Goal: Task Accomplishment & Management: Manage account settings

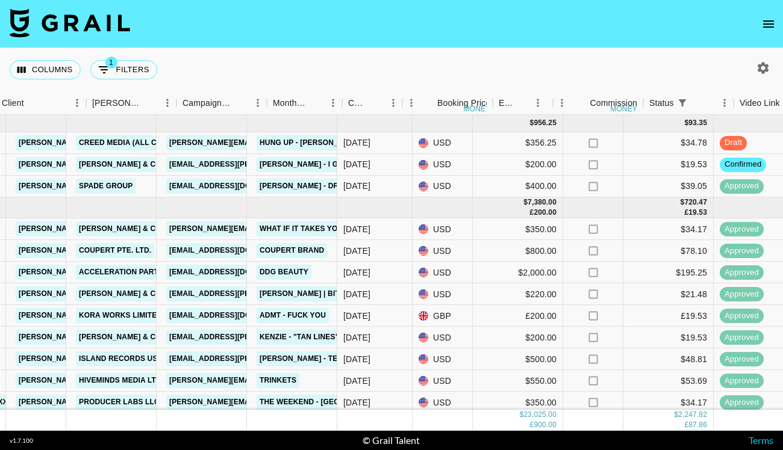
scroll to position [0, 328]
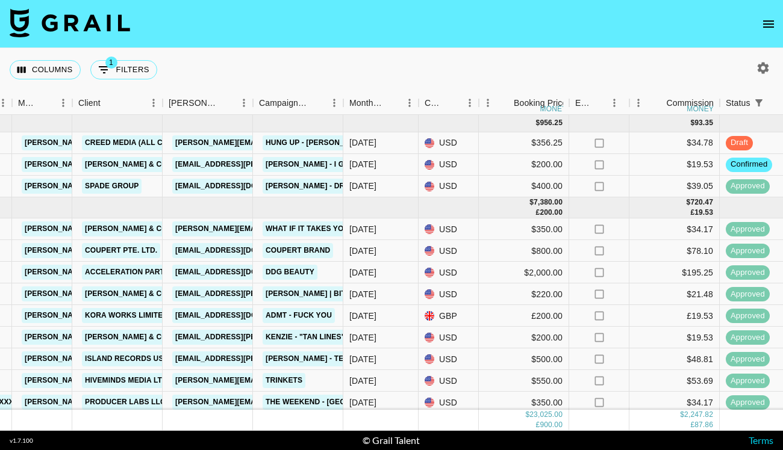
click at [764, 29] on icon "open drawer" at bounding box center [768, 24] width 14 height 14
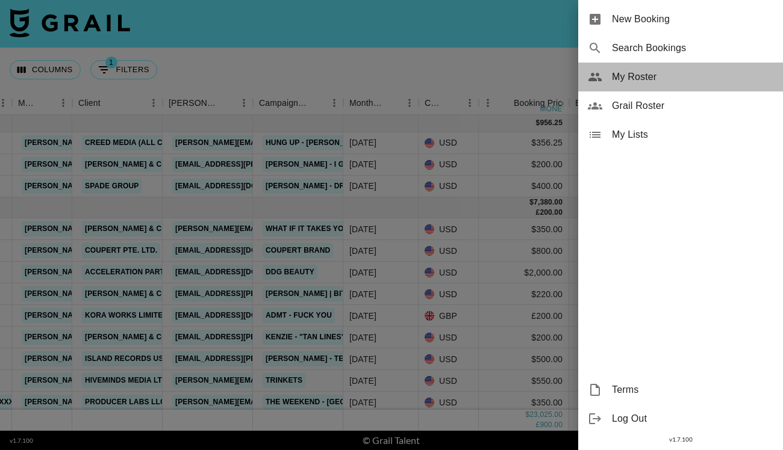
click at [657, 73] on span "My Roster" at bounding box center [692, 77] width 161 height 14
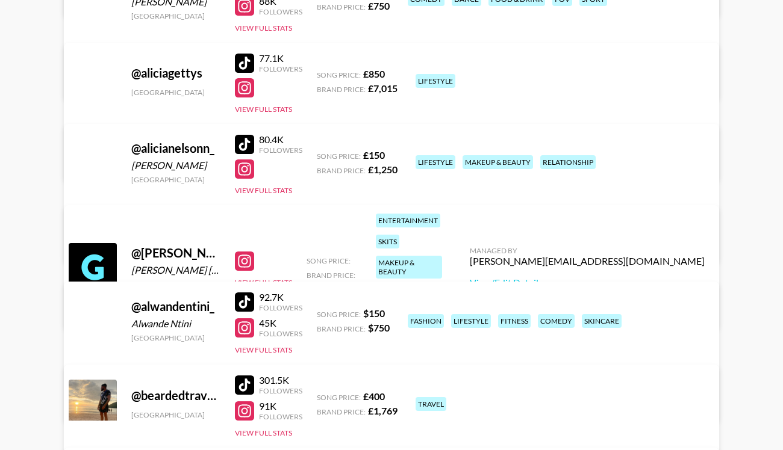
scroll to position [303, 0]
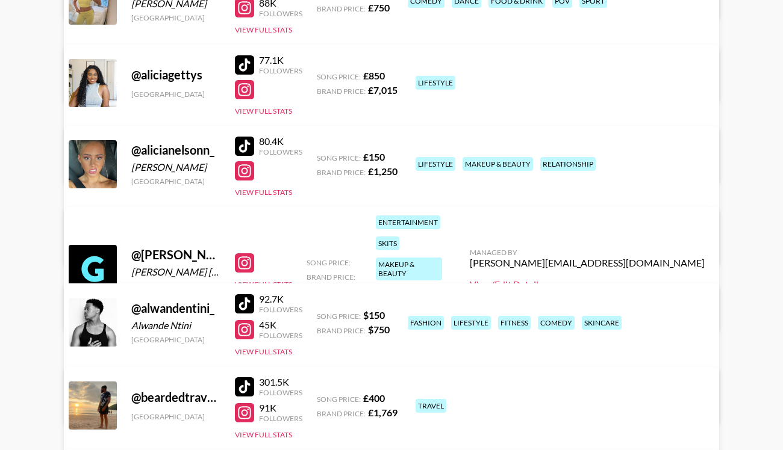
click at [618, 279] on link "View/Edit Details" at bounding box center [587, 285] width 235 height 12
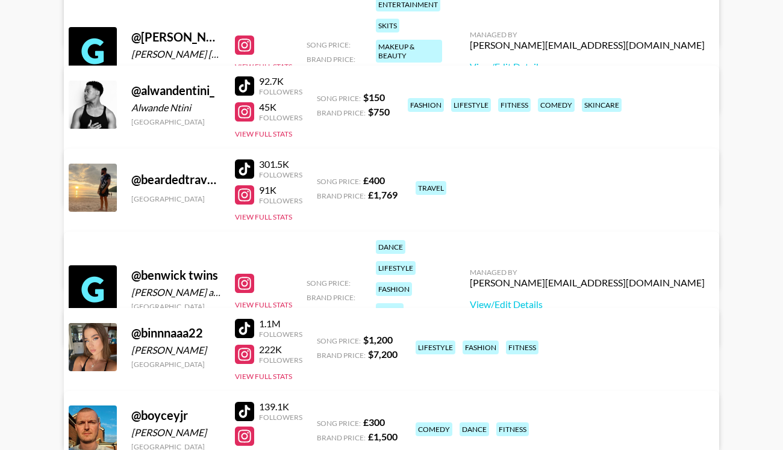
scroll to position [520, 0]
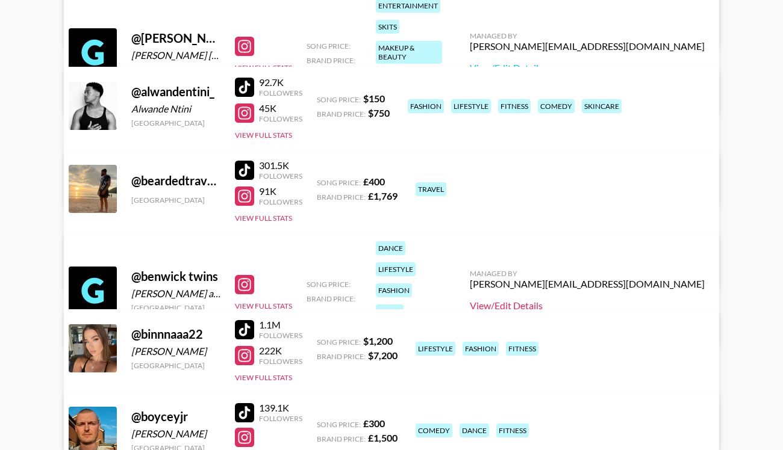
click at [626, 300] on link "View/Edit Details" at bounding box center [587, 306] width 235 height 12
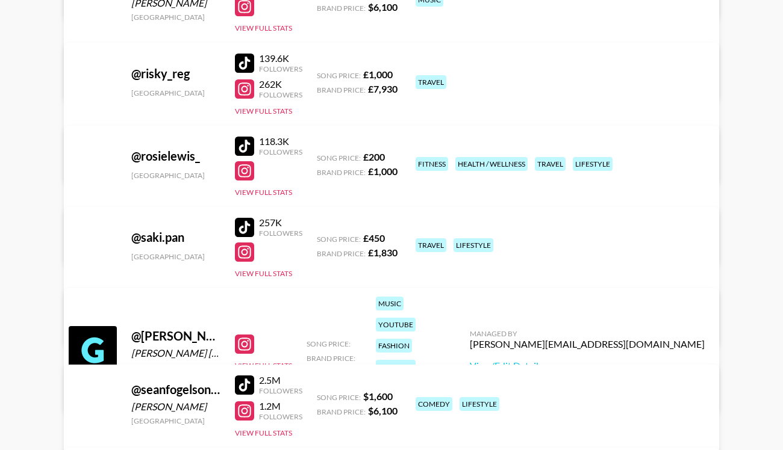
scroll to position [4291, 0]
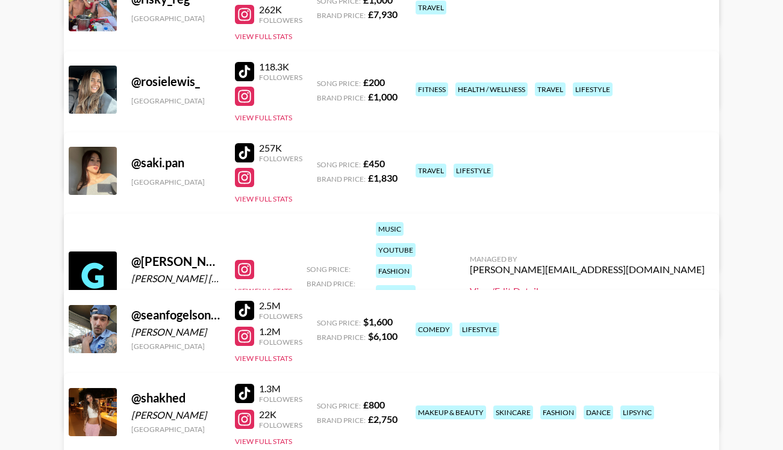
click at [625, 285] on link "View/Edit Details" at bounding box center [587, 291] width 235 height 12
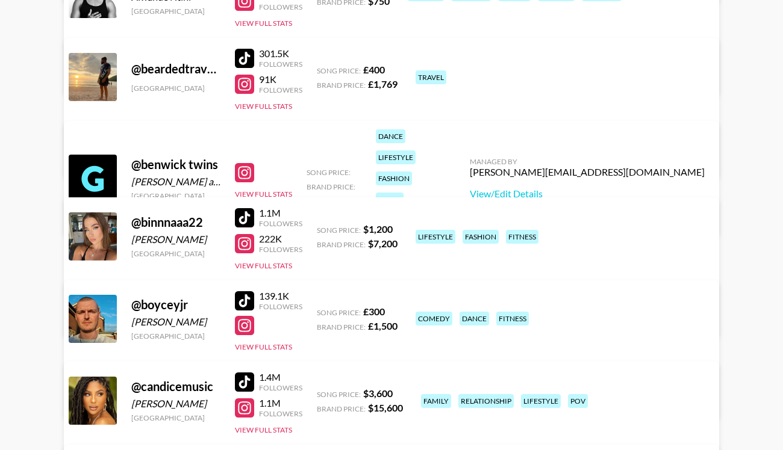
scroll to position [614, 0]
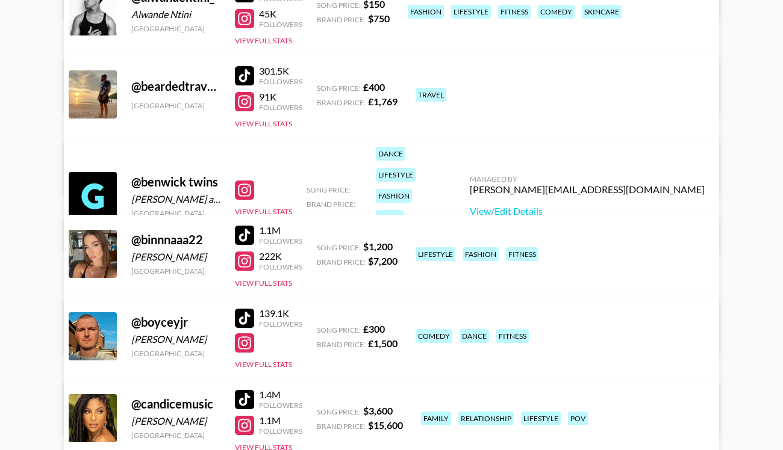
click at [621, 196] on div "Managed By archie@grail-talent.com View/Edit Details" at bounding box center [587, 196] width 254 height 62
click at [622, 205] on link "View/Edit Details" at bounding box center [587, 211] width 235 height 12
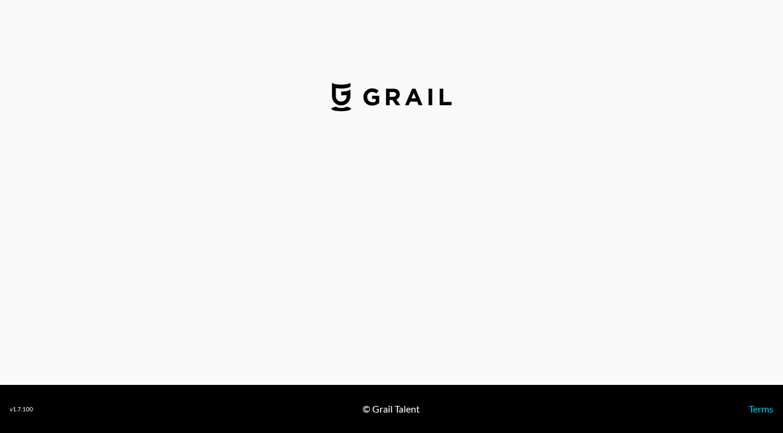
select select "USD"
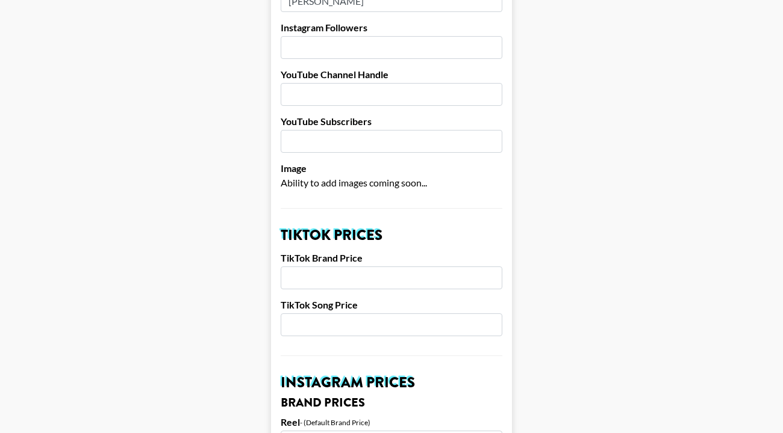
scroll to position [255, 0]
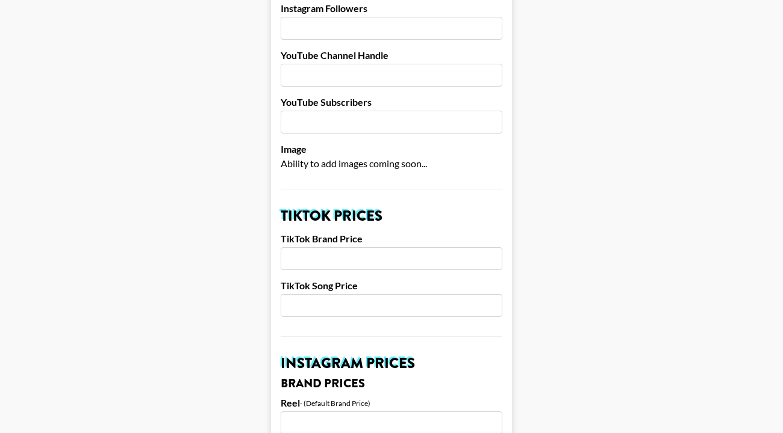
click at [383, 294] on input "number" at bounding box center [392, 305] width 222 height 23
type input "600"
click at [358, 247] on input "number" at bounding box center [392, 258] width 222 height 23
type input "2000"
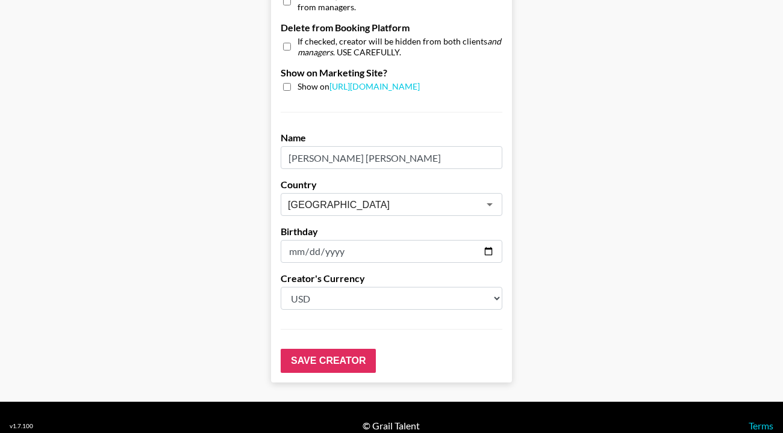
scroll to position [1198, 0]
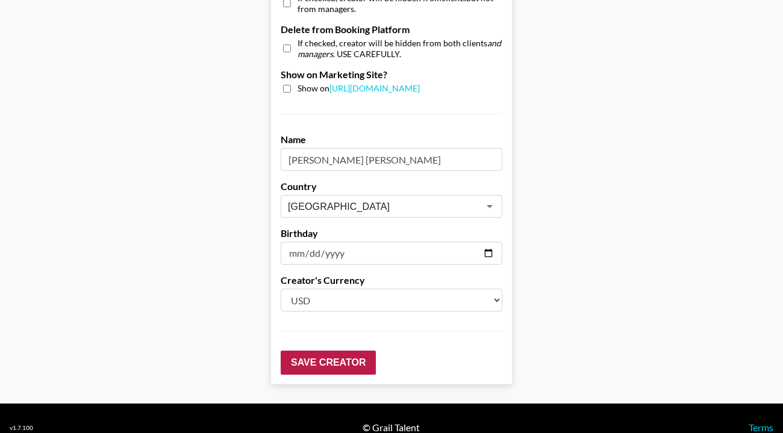
click at [314, 351] on input "Save Creator" at bounding box center [328, 363] width 95 height 24
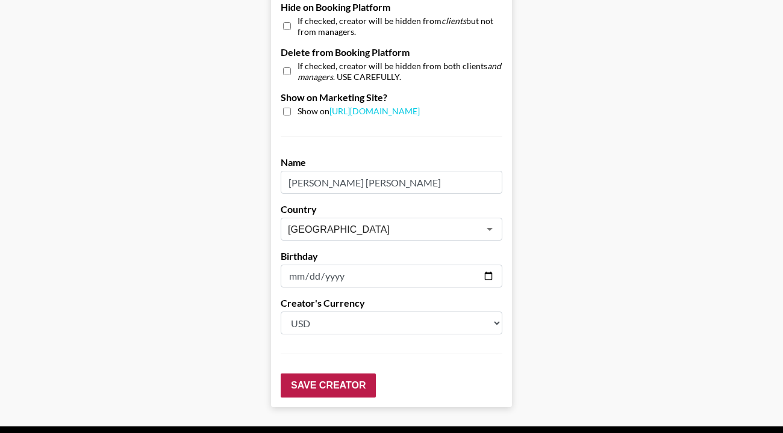
scroll to position [0, 0]
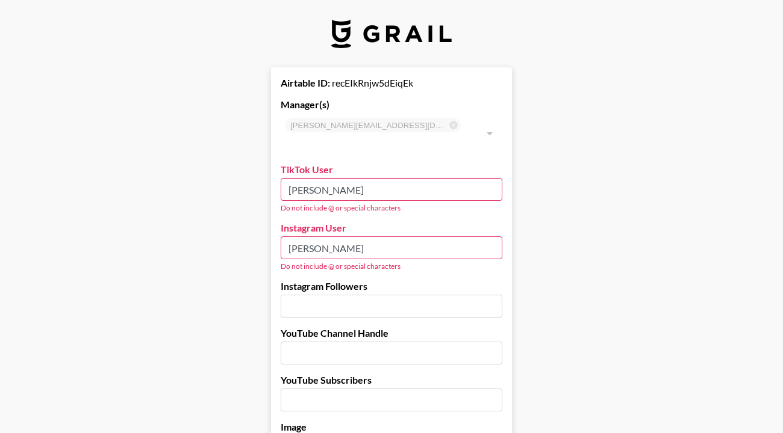
click at [308, 178] on input "ally benwick" at bounding box center [392, 189] width 222 height 23
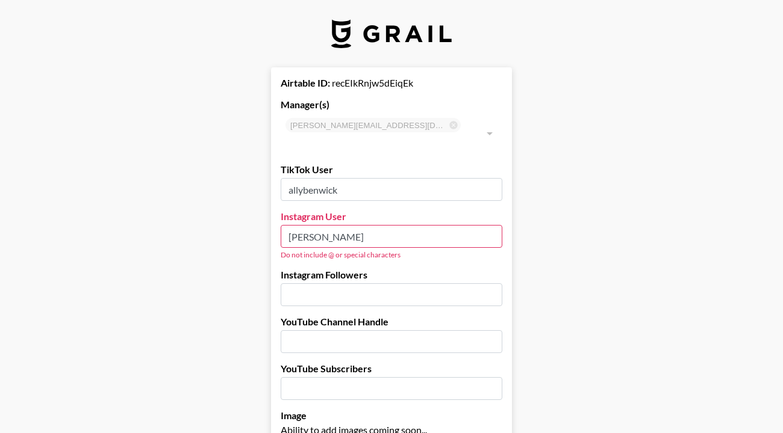
type input "allybenwick"
click at [308, 225] on input "Ally Benwick" at bounding box center [392, 236] width 222 height 23
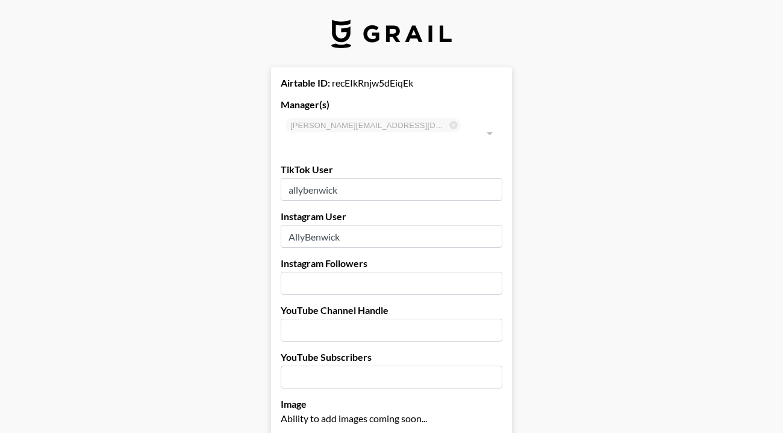
type input "AllyBenwick"
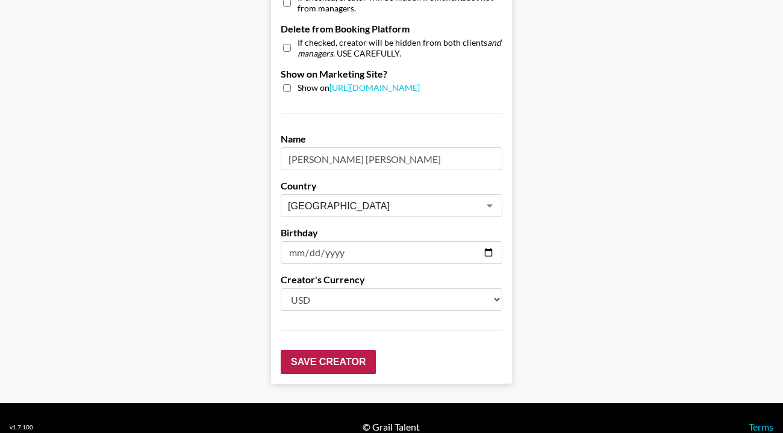
scroll to position [1198, 0]
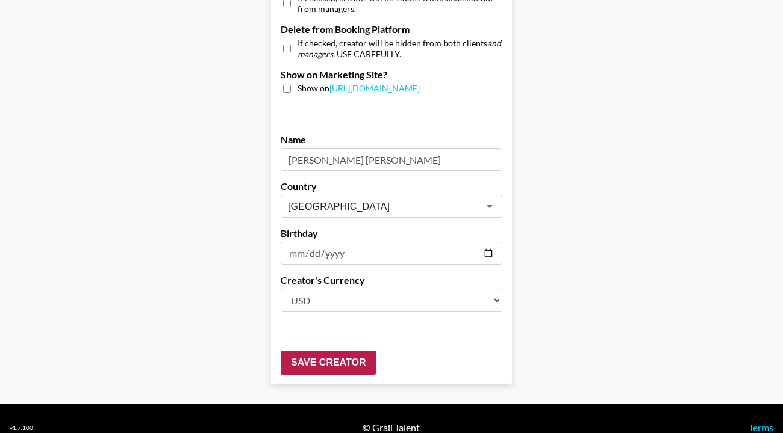
click at [306, 351] on input "Save Creator" at bounding box center [328, 363] width 95 height 24
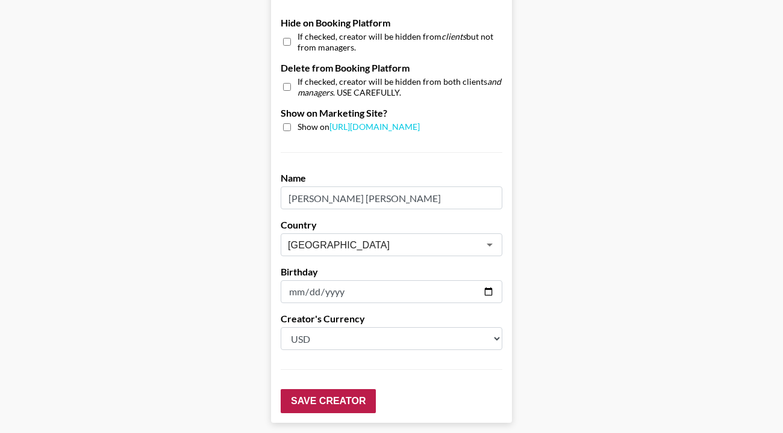
click at [311, 389] on input "Save Creator" at bounding box center [328, 401] width 95 height 24
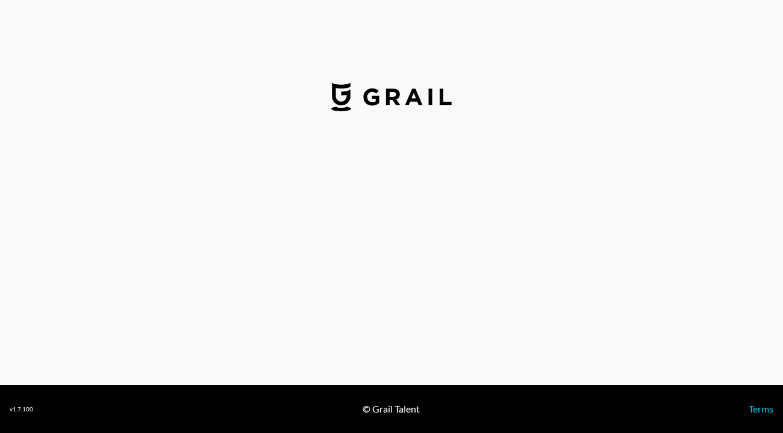
select select "USD"
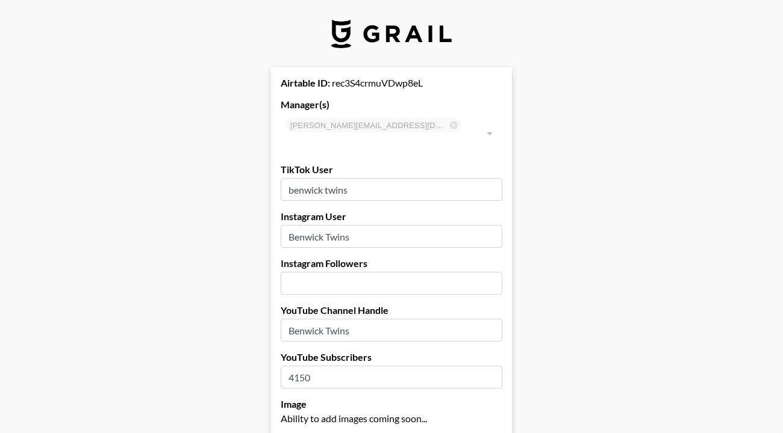
click at [324, 178] on input "benwick twins" at bounding box center [392, 189] width 222 height 23
type input "benwicktwins"
click at [329, 225] on input "Benwick Twins" at bounding box center [392, 236] width 222 height 23
type input "BenwickTwins"
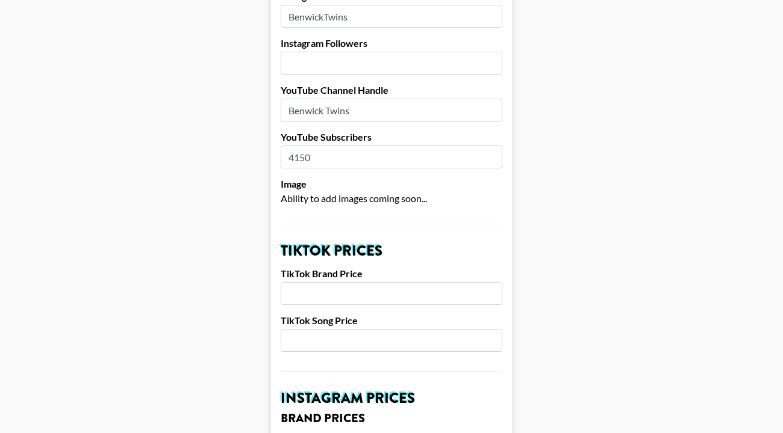
scroll to position [223, 0]
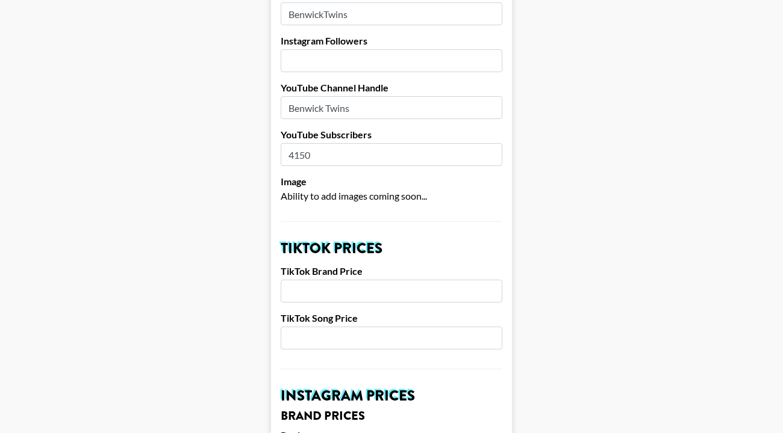
click at [327, 96] on input "Benwick Twins" at bounding box center [392, 107] width 222 height 23
type input "BenwickTwins"
click at [342, 280] on input "number" at bounding box center [392, 291] width 222 height 23
click at [340, 327] on input "number" at bounding box center [392, 338] width 222 height 23
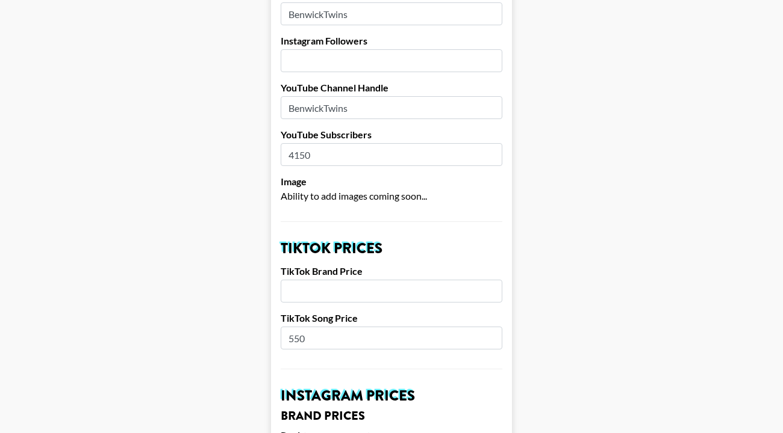
type input "550"
click at [335, 280] on input "number" at bounding box center [392, 291] width 222 height 23
type input "1850"
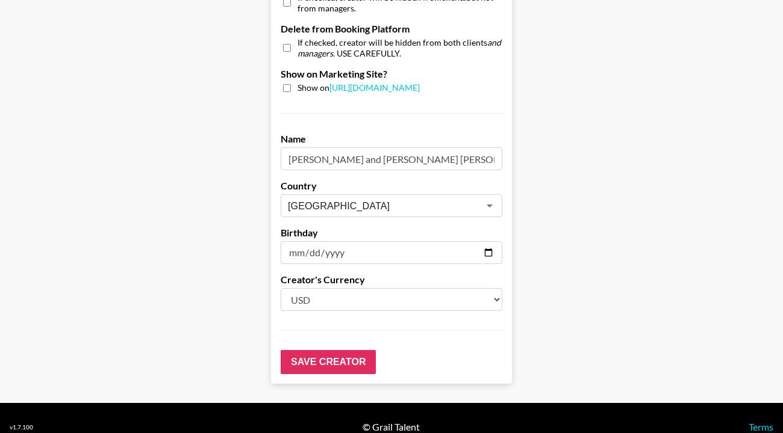
scroll to position [1198, 0]
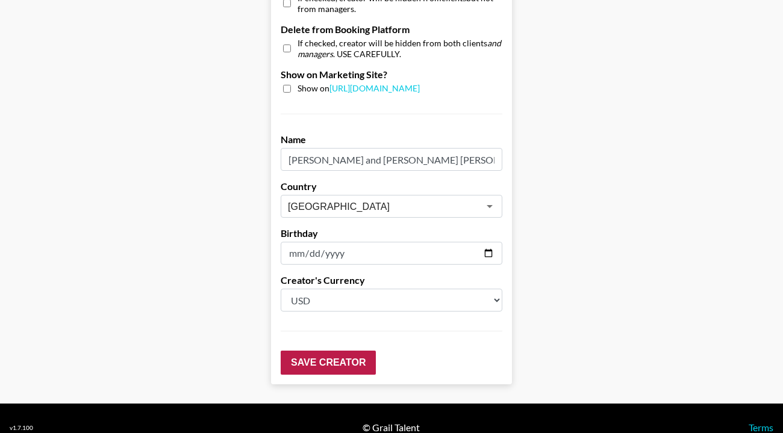
click at [308, 351] on input "Save Creator" at bounding box center [328, 363] width 95 height 24
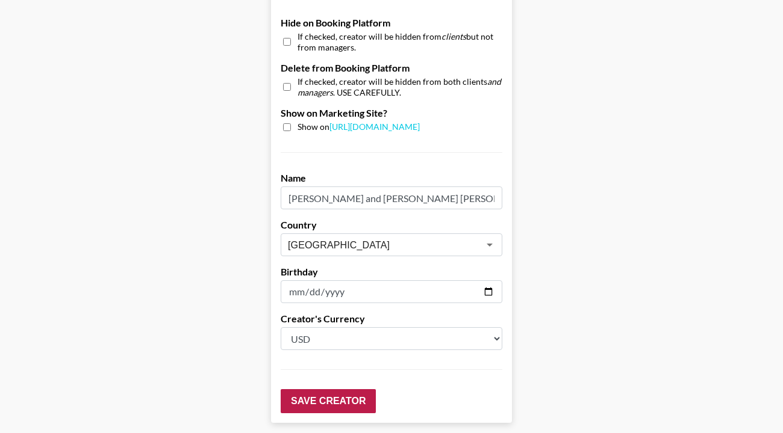
click at [327, 389] on input "Save Creator" at bounding box center [328, 401] width 95 height 24
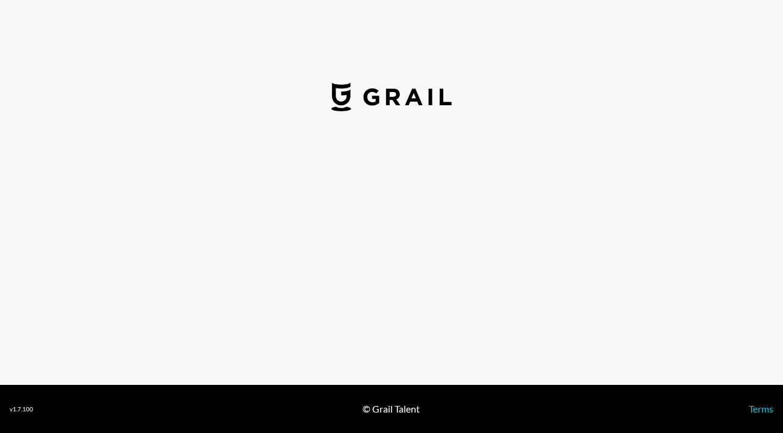
select select "USD"
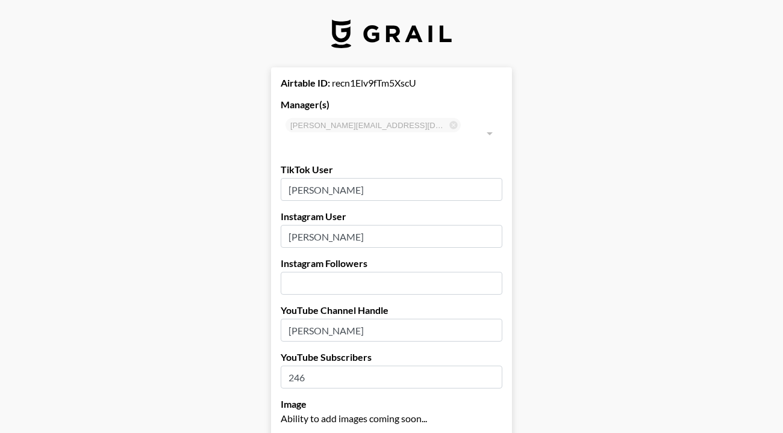
type input "[GEOGRAPHIC_DATA]"
click at [309, 178] on input "[PERSON_NAME]" at bounding box center [392, 189] width 222 height 23
type input "sambenwick"
click at [310, 225] on input "Sam Benwick" at bounding box center [392, 236] width 222 height 23
type input "SamBenwick"
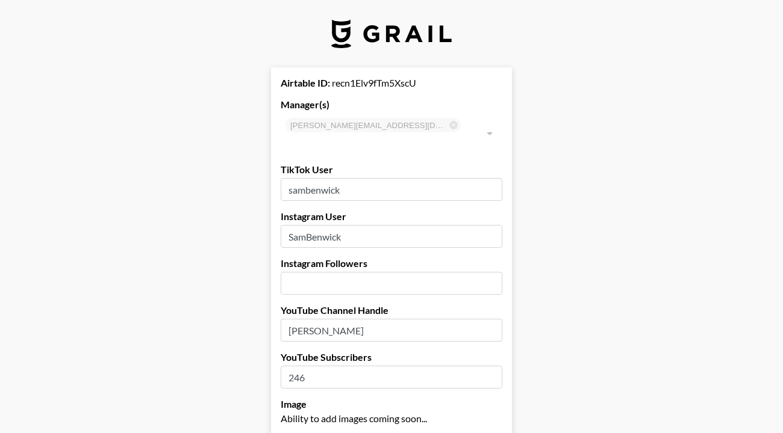
click at [308, 319] on input "Sam Benwick" at bounding box center [392, 330] width 222 height 23
type input "SamBenwick"
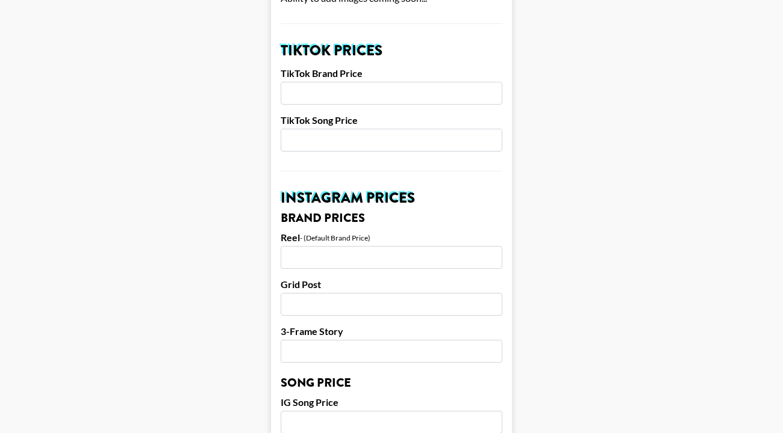
scroll to position [414, 0]
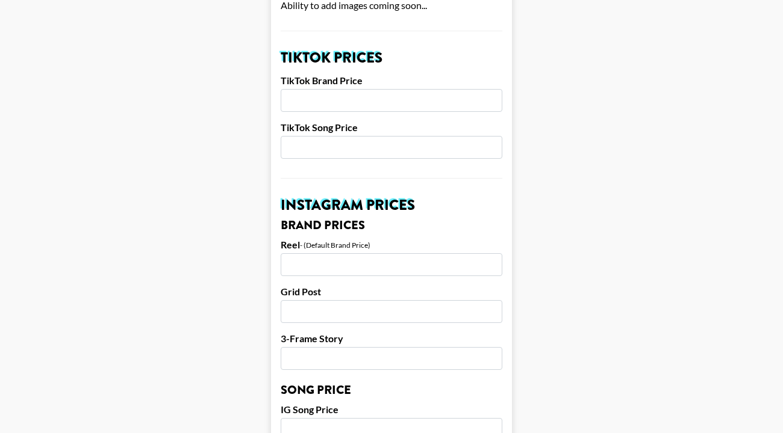
click at [321, 136] on input "number" at bounding box center [392, 147] width 222 height 23
type input "550"
click at [319, 90] on input "number" at bounding box center [392, 100] width 222 height 23
type input "1850"
click at [242, 127] on main "Airtable ID: recn1Elv9fTm5XscU Manager(s) archie@grail-talent.com ​ TikTok User…" at bounding box center [391, 411] width 763 height 1515
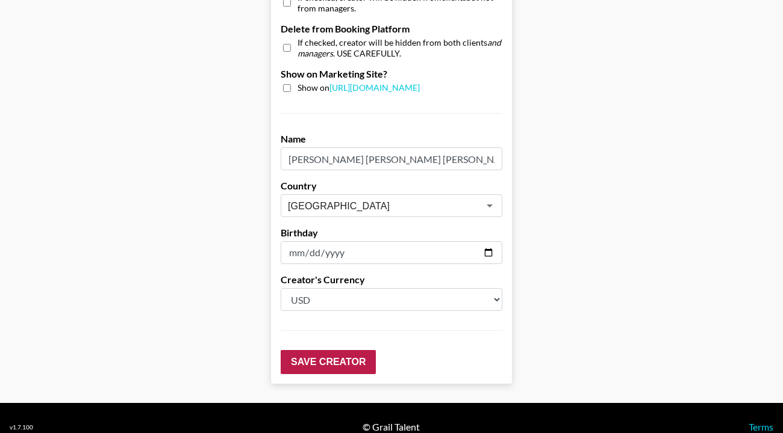
scroll to position [1198, 0]
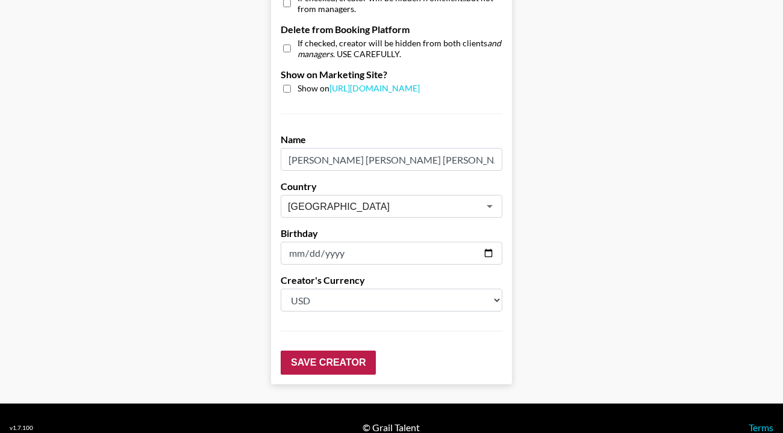
click at [300, 351] on input "Save Creator" at bounding box center [328, 363] width 95 height 24
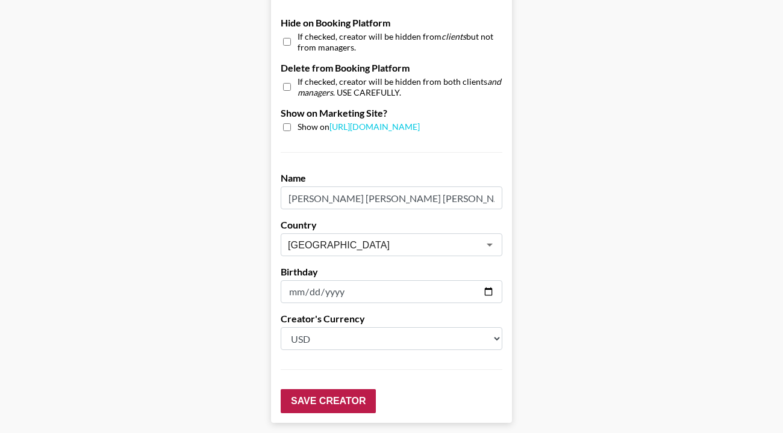
click at [333, 389] on input "Save Creator" at bounding box center [328, 401] width 95 height 24
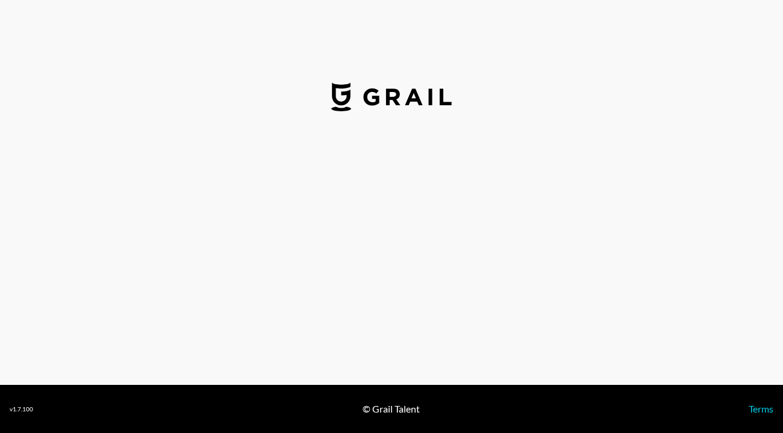
select select "USD"
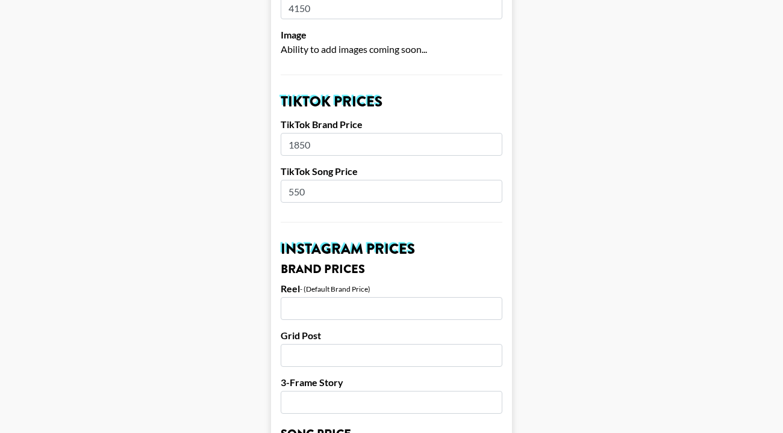
scroll to position [369, 0]
click at [303, 181] on input "550" at bounding box center [392, 192] width 222 height 23
type input "5"
type input "540"
click at [324, 138] on input "1850" at bounding box center [392, 145] width 222 height 23
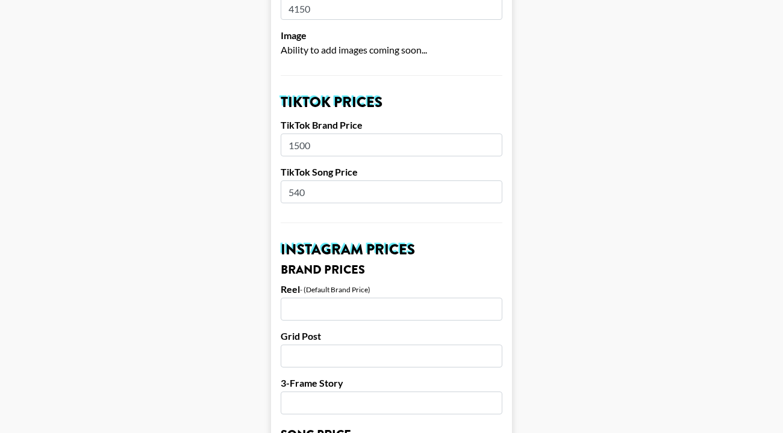
type input "1500"
click at [301, 181] on input "540" at bounding box center [392, 192] width 222 height 23
click at [312, 181] on input "540" at bounding box center [392, 192] width 222 height 23
type input "5"
type input "450"
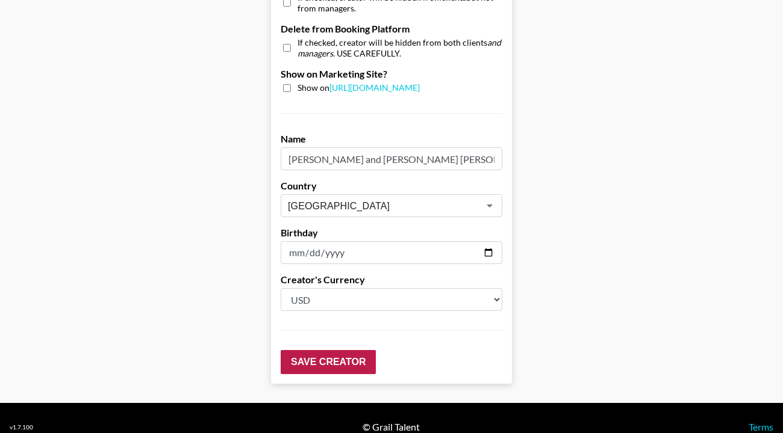
scroll to position [1198, 0]
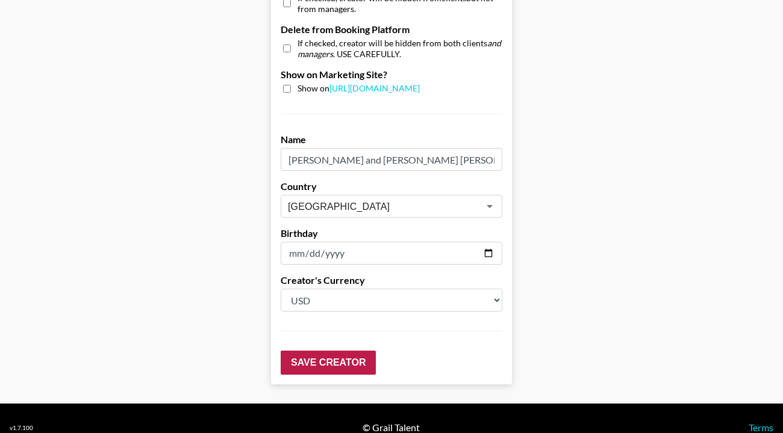
click at [316, 351] on input "Save Creator" at bounding box center [328, 363] width 95 height 24
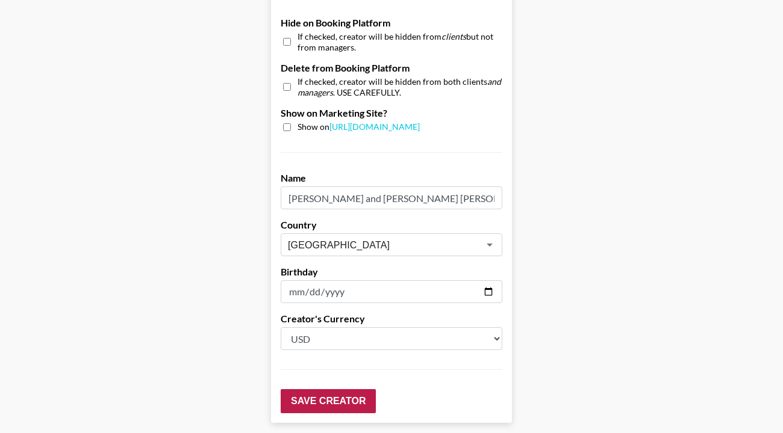
click at [337, 389] on input "Save Creator" at bounding box center [328, 401] width 95 height 24
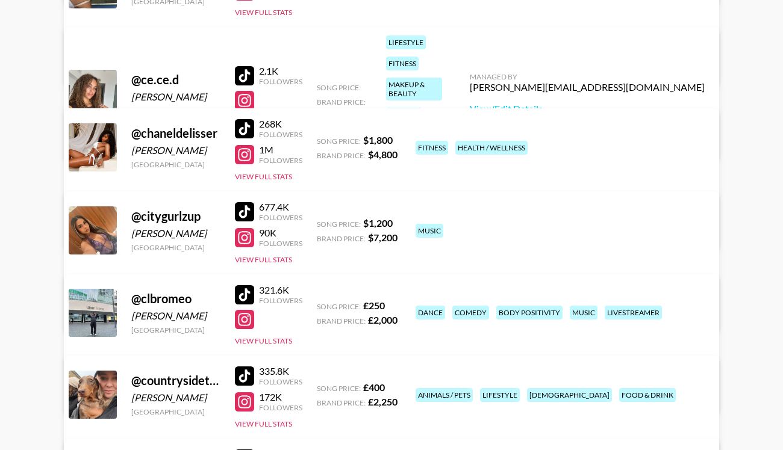
scroll to position [1130, 0]
click at [609, 104] on link "View/Edit Details" at bounding box center [587, 110] width 235 height 12
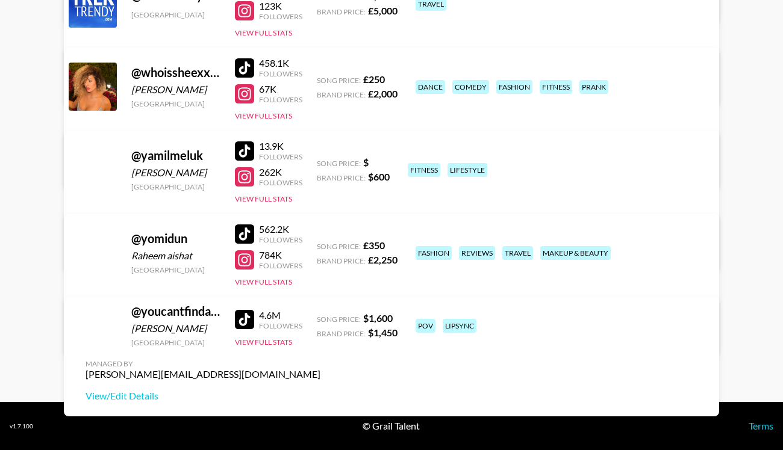
scroll to position [5356, 0]
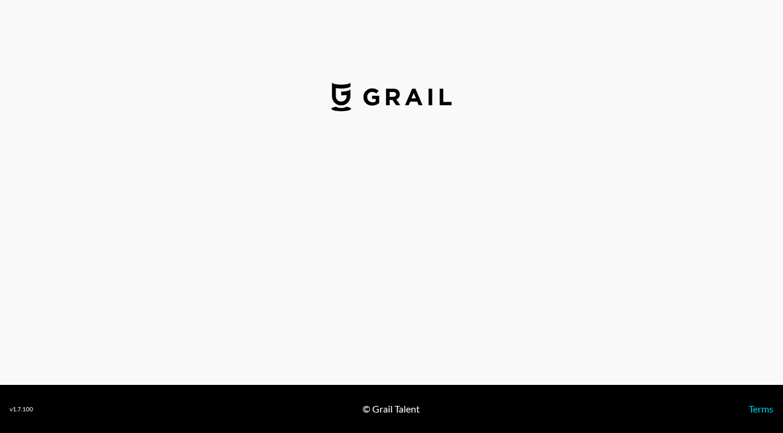
select select "USD"
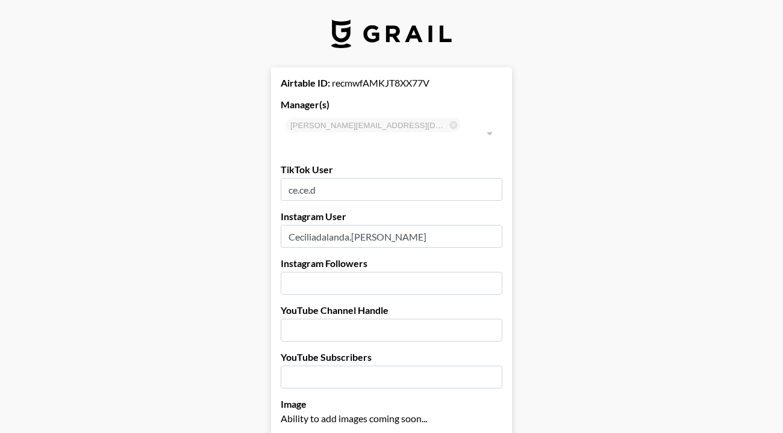
type input "[GEOGRAPHIC_DATA]"
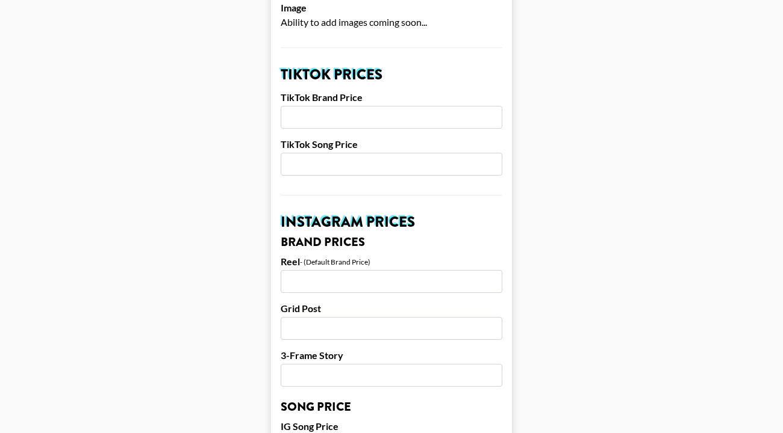
scroll to position [403, 0]
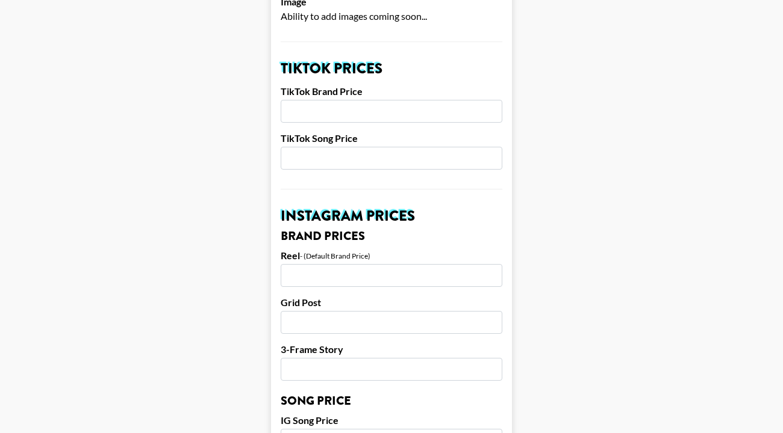
click at [389, 149] on input "number" at bounding box center [392, 158] width 222 height 23
type input "100"
click at [222, 175] on main "Airtable ID: recmwfAMKJT8XX77V Manager(s) [PERSON_NAME][EMAIL_ADDRESS][DOMAIN_N…" at bounding box center [391, 422] width 763 height 1515
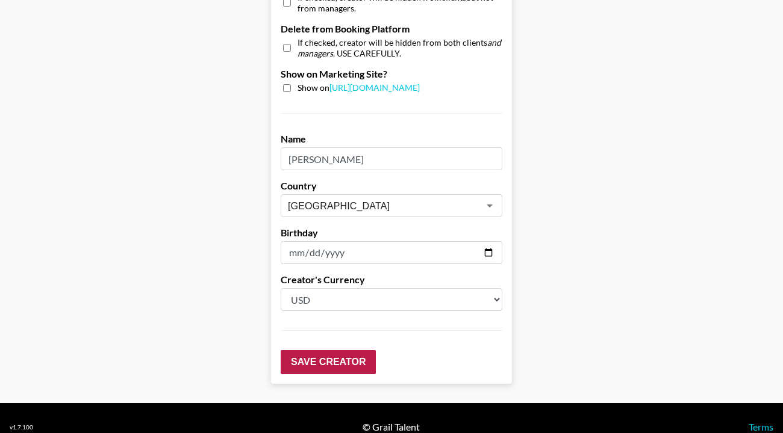
scroll to position [1198, 0]
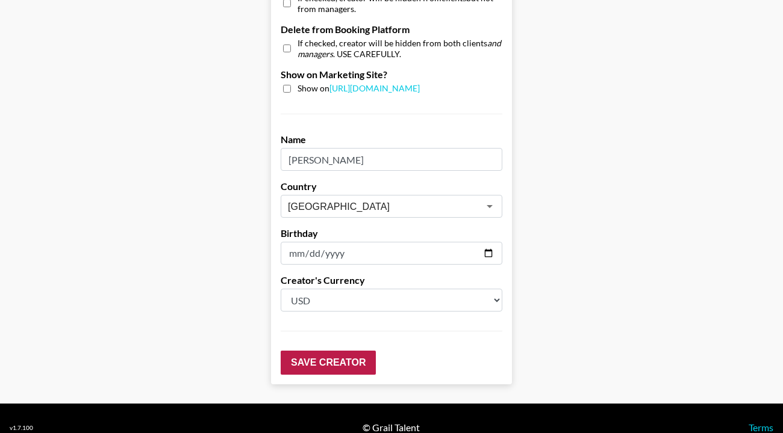
click at [308, 351] on input "Save Creator" at bounding box center [328, 363] width 95 height 24
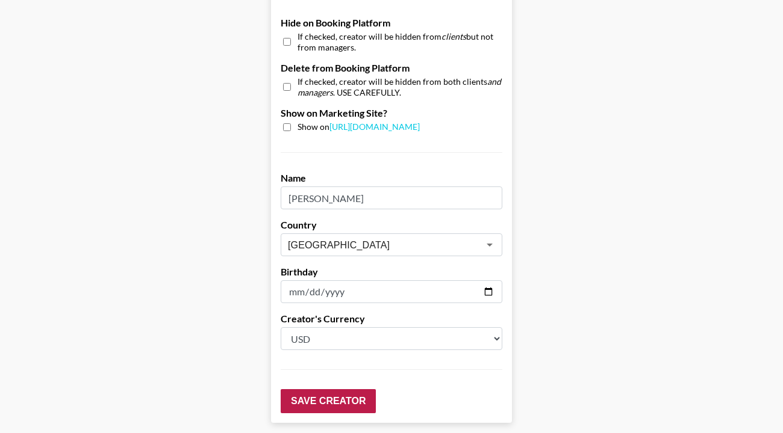
click at [344, 389] on input "Save Creator" at bounding box center [328, 401] width 95 height 24
